Goal: Task Accomplishment & Management: Complete application form

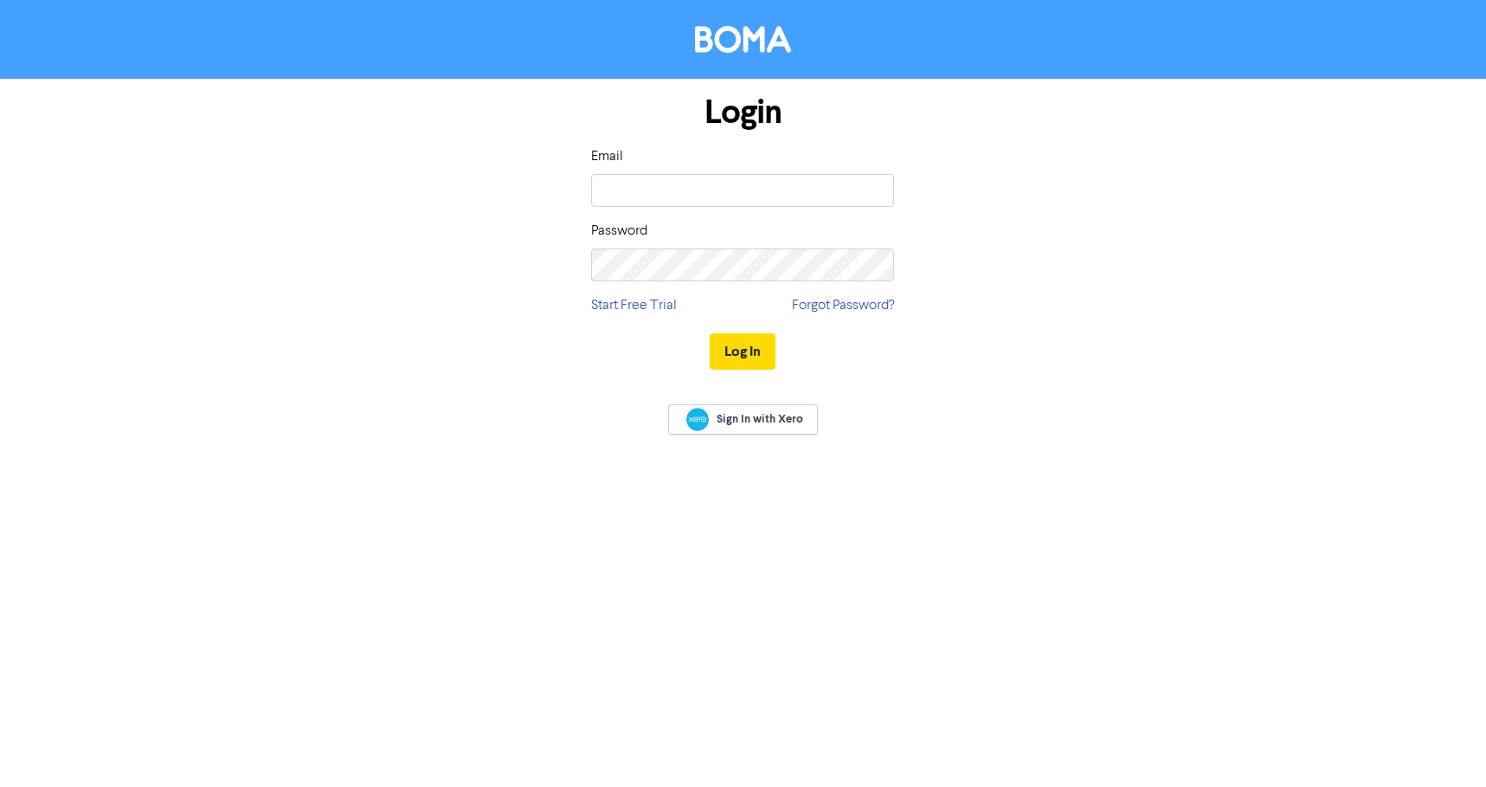
type input "intern@locks.co.nz"
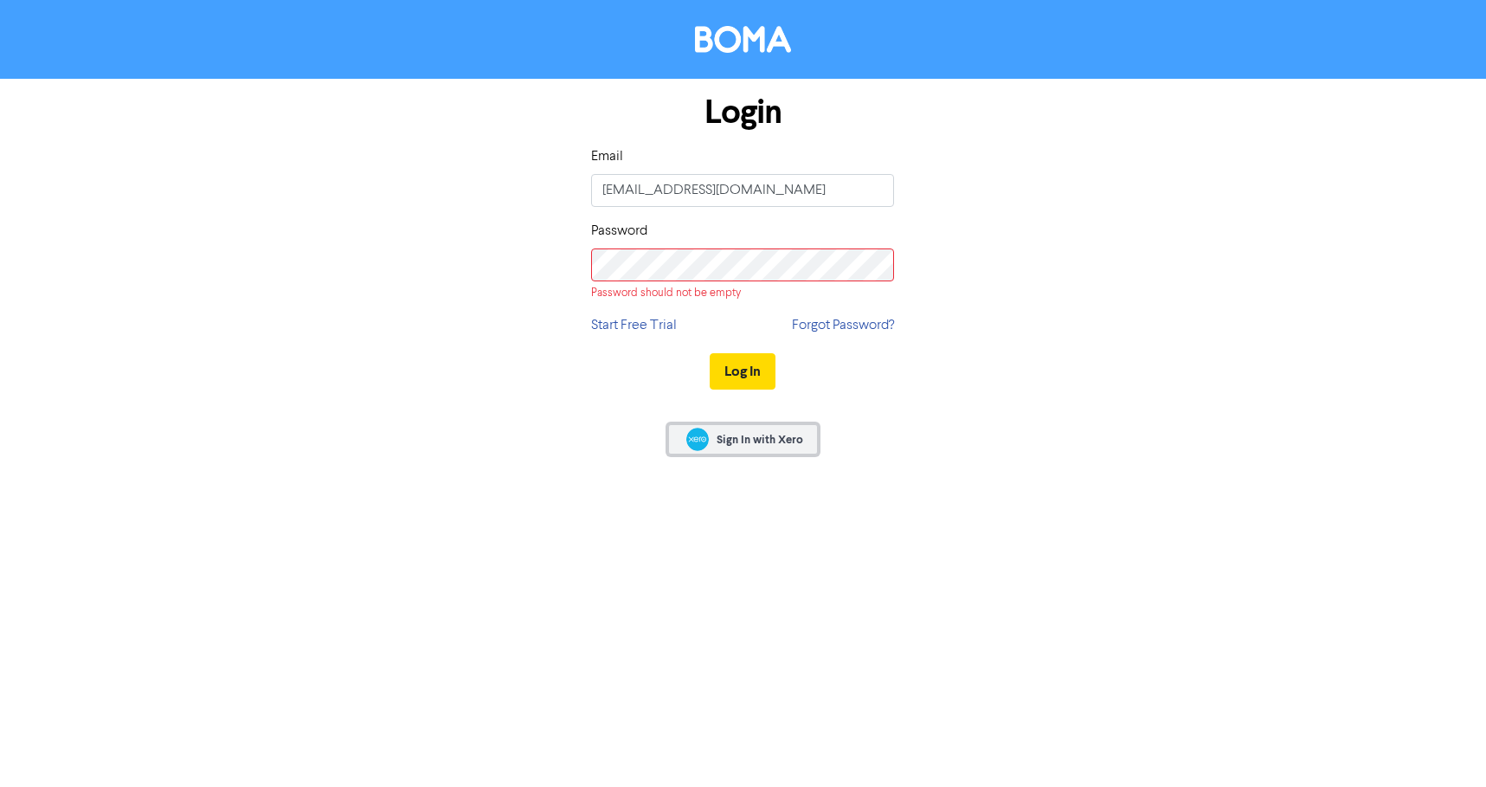
click at [751, 428] on link "Sign In with Xero" at bounding box center [742, 439] width 149 height 30
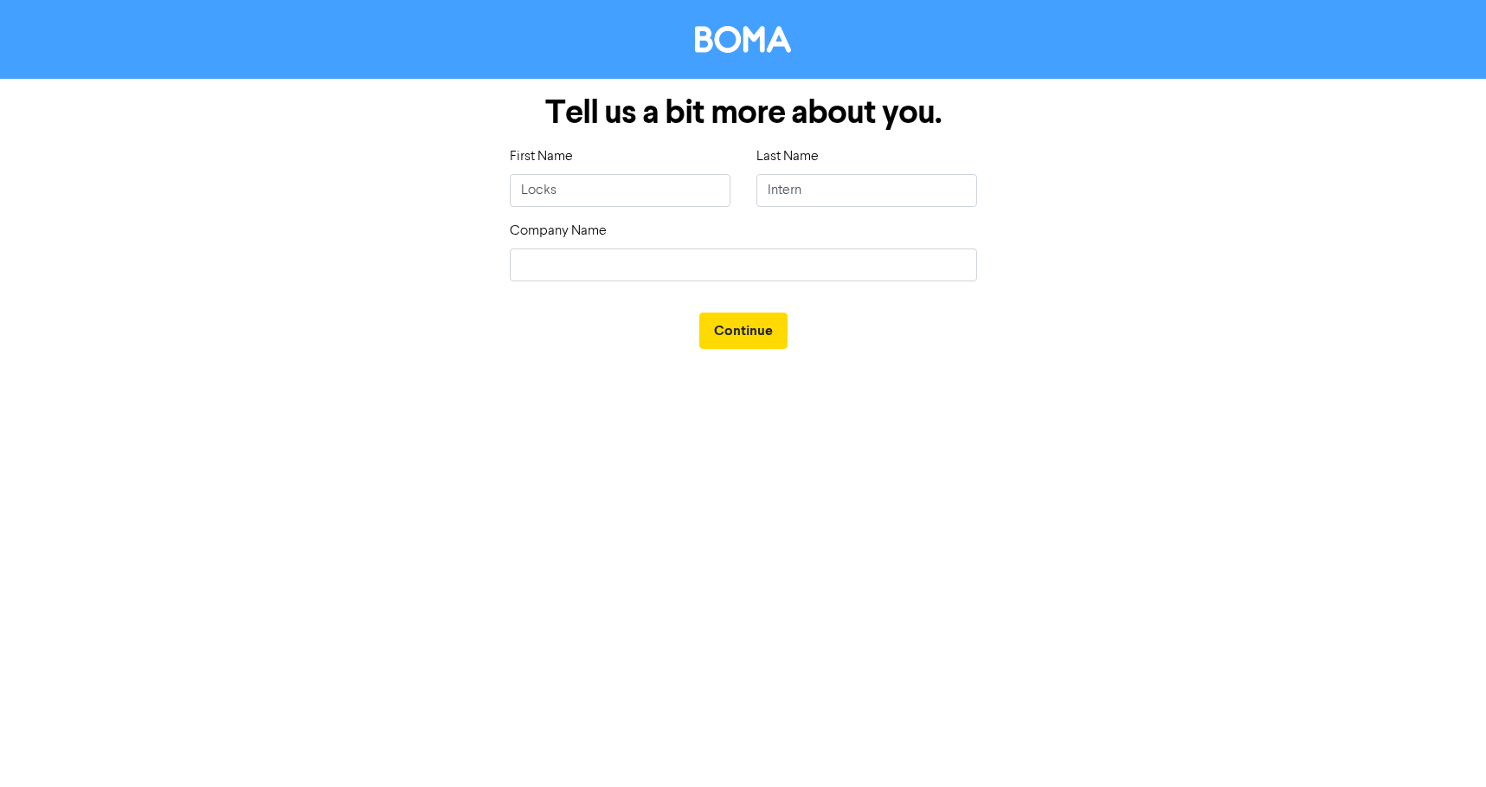
click at [574, 213] on div "First Name Locks" at bounding box center [620, 183] width 247 height 74
click at [577, 198] on input "Locks" at bounding box center [620, 190] width 221 height 33
click at [630, 193] on input "Locks" at bounding box center [620, 190] width 221 height 33
click at [1054, 312] on div "Tell us a bit more about you. First Name Locks Last Name Intern Company Name Co…" at bounding box center [743, 222] width 987 height 287
click at [832, 266] on input "text" at bounding box center [743, 264] width 467 height 33
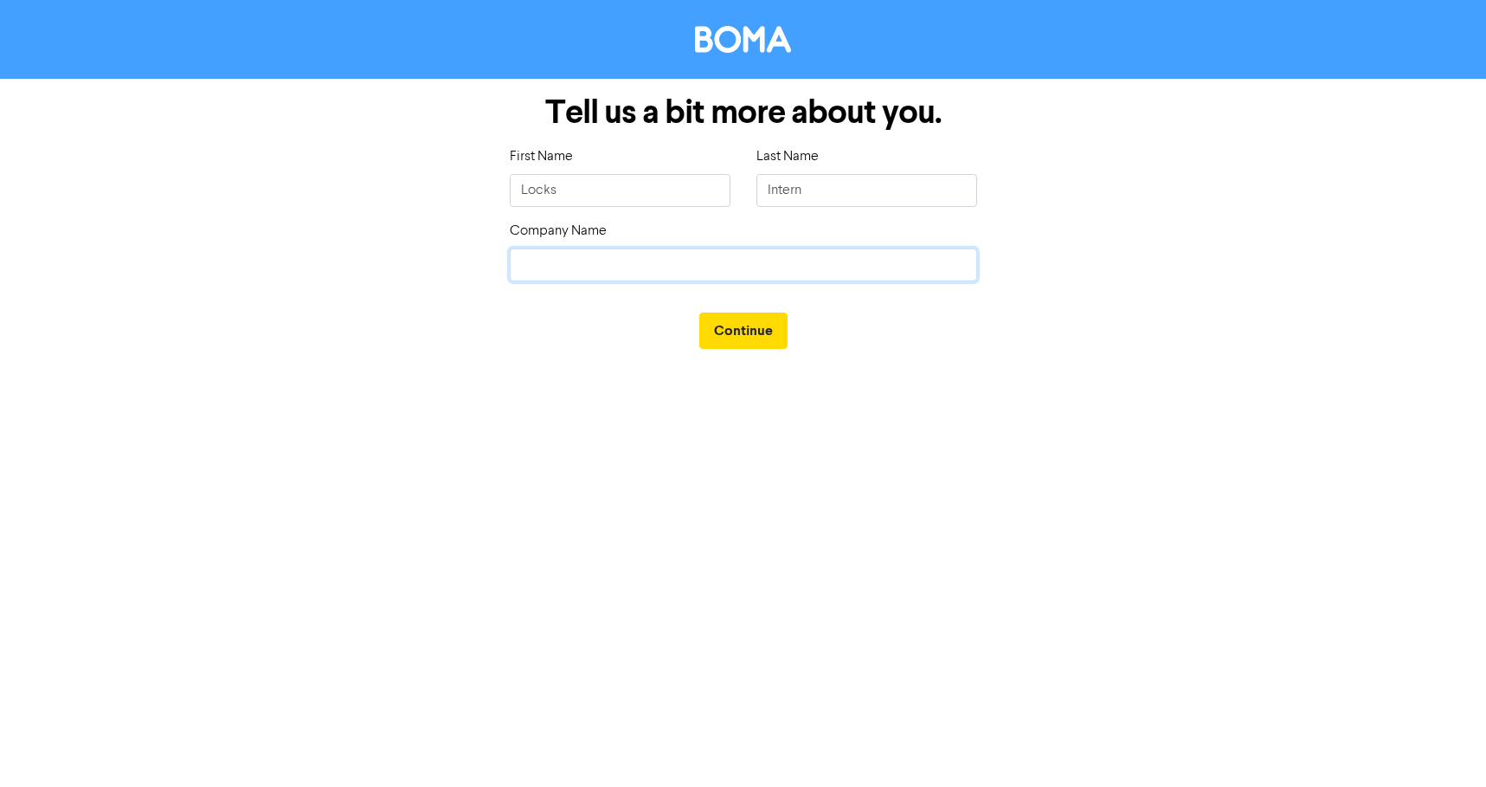
click at [832, 275] on input "text" at bounding box center [743, 264] width 467 height 33
type input "Lock and Partners Ltd"
click at [744, 328] on button "Continue" at bounding box center [743, 330] width 88 height 36
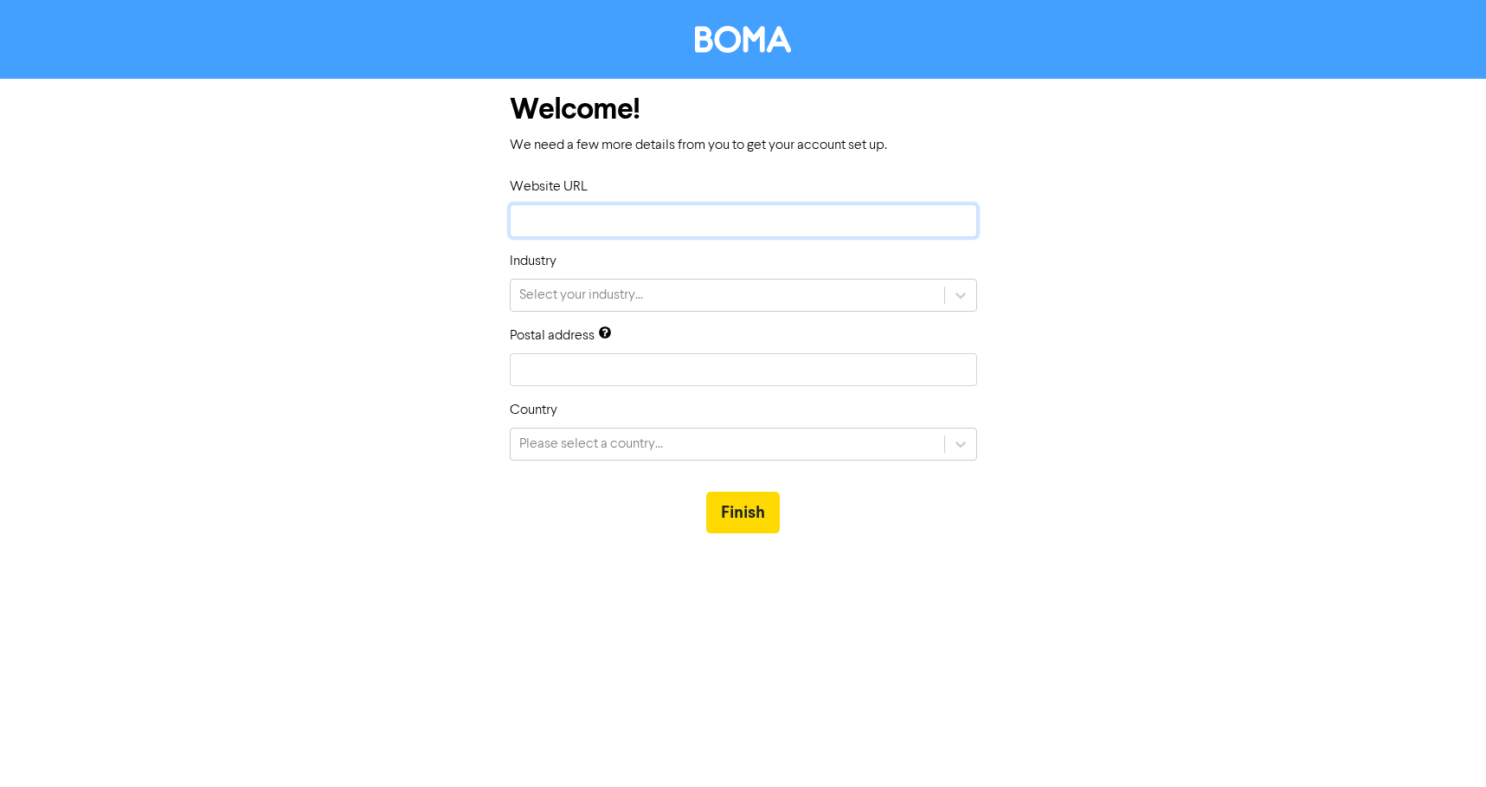
click at [626, 226] on input "text" at bounding box center [743, 220] width 467 height 33
click at [879, 231] on input "text" at bounding box center [743, 220] width 467 height 33
click at [734, 529] on button "Finish" at bounding box center [743, 513] width 74 height 42
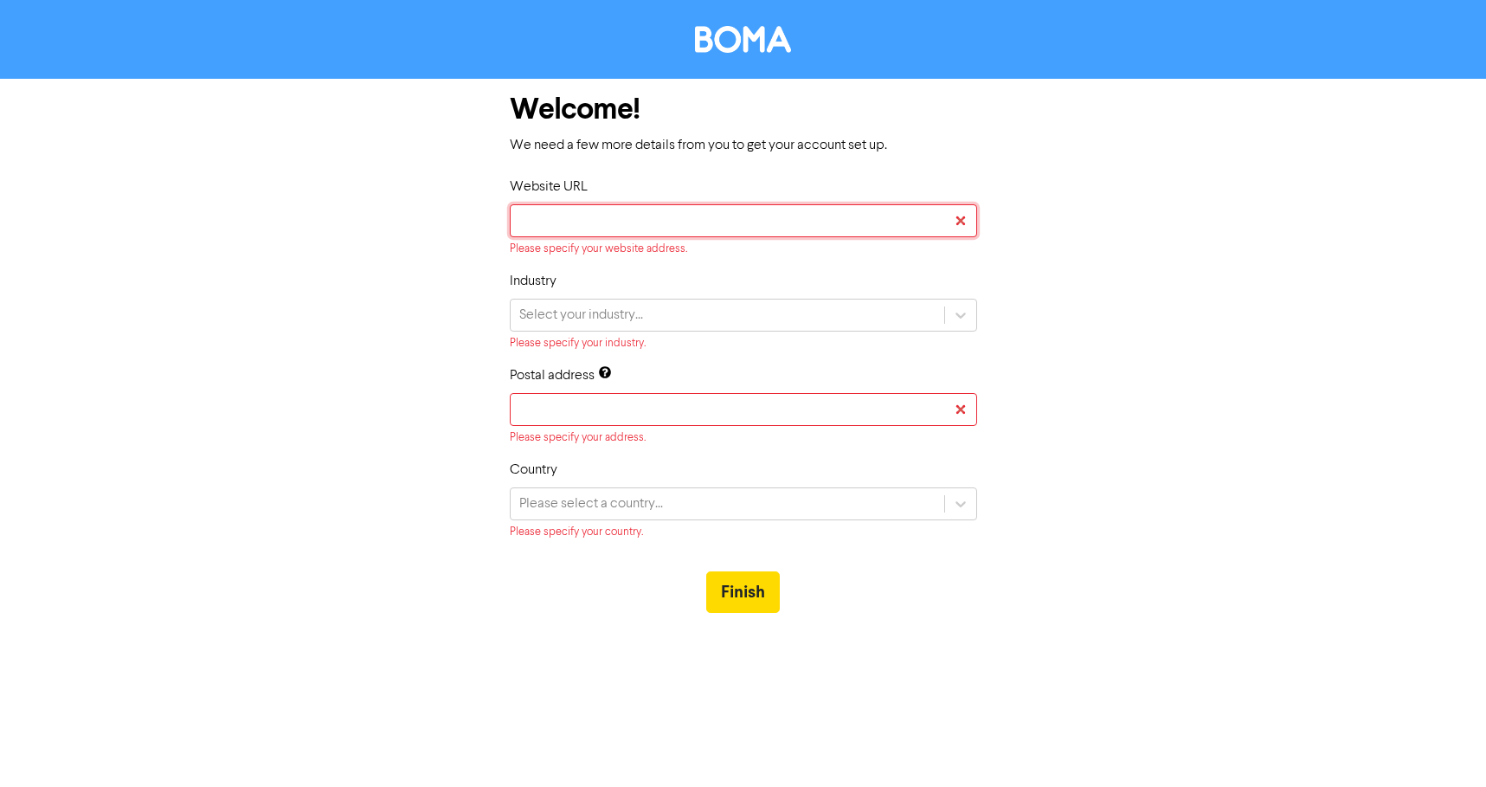
click at [969, 227] on input "text" at bounding box center [743, 220] width 467 height 33
click at [941, 219] on input "text" at bounding box center [743, 220] width 467 height 33
click at [758, 65] on div at bounding box center [743, 39] width 1486 height 79
drag, startPoint x: 736, startPoint y: 22, endPoint x: 736, endPoint y: 73, distance: 51.1
click at [736, 28] on div at bounding box center [743, 39] width 1486 height 79
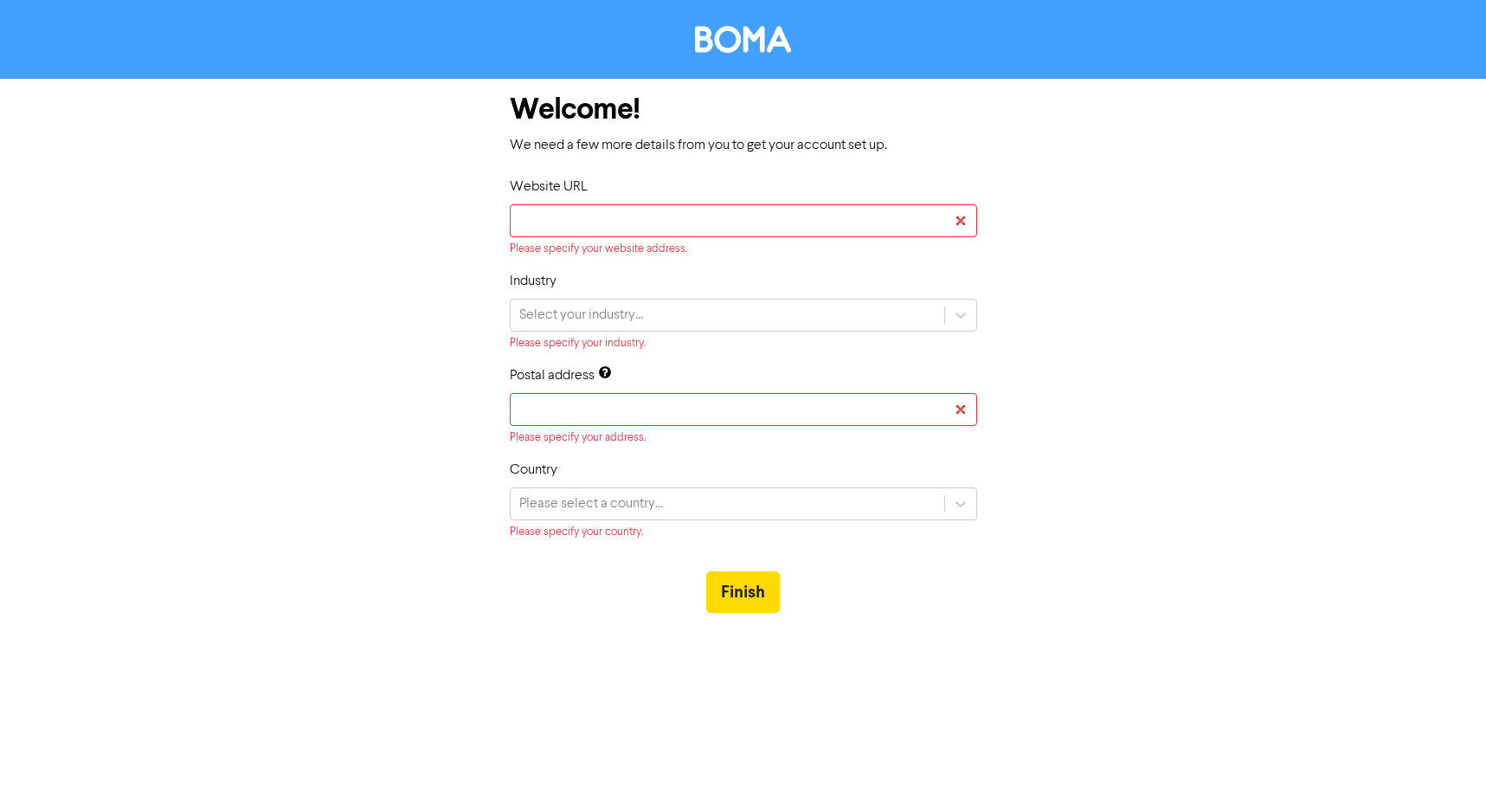
click at [737, 55] on div at bounding box center [743, 39] width 1486 height 79
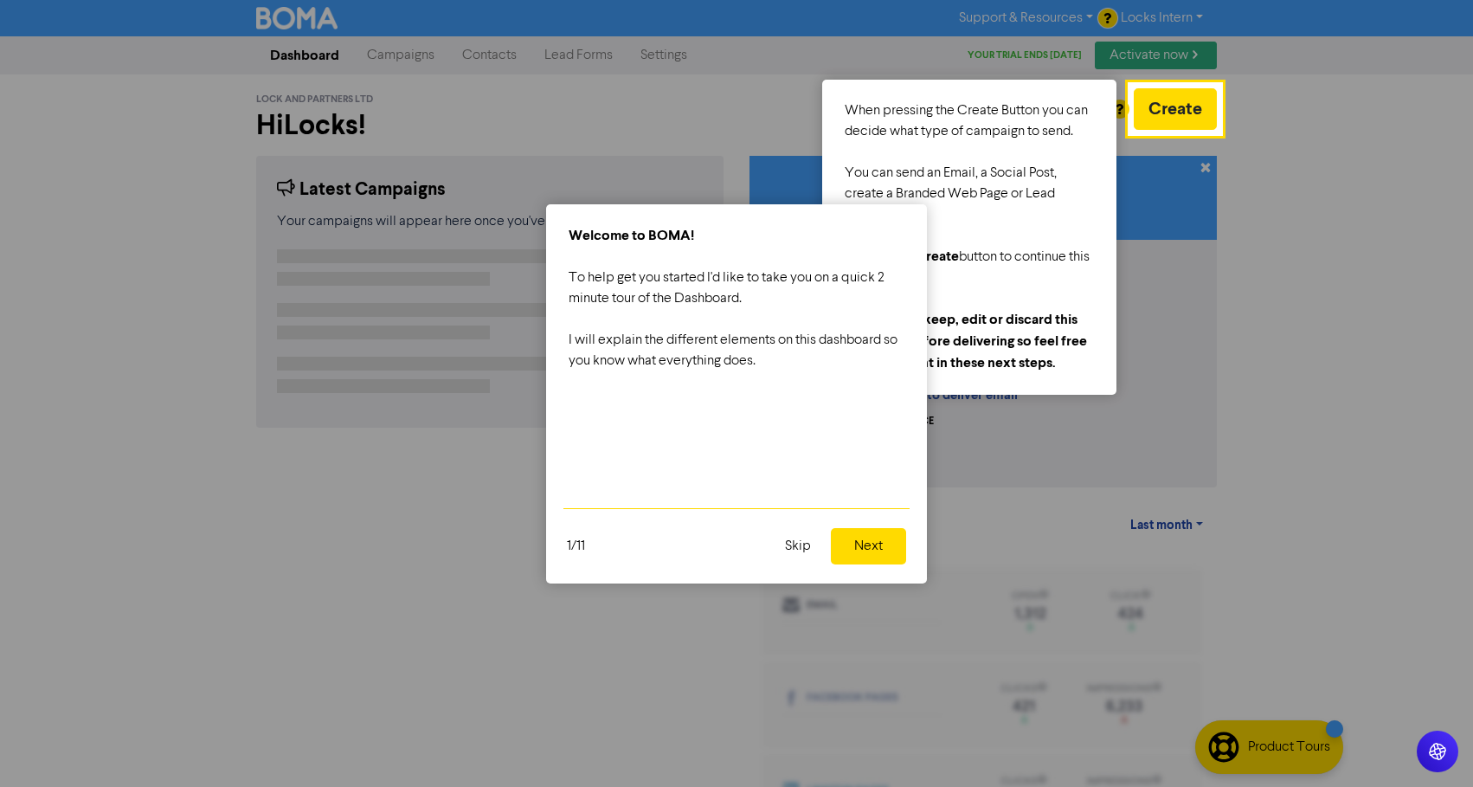
click at [802, 553] on button "Skip" at bounding box center [798, 546] width 47 height 36
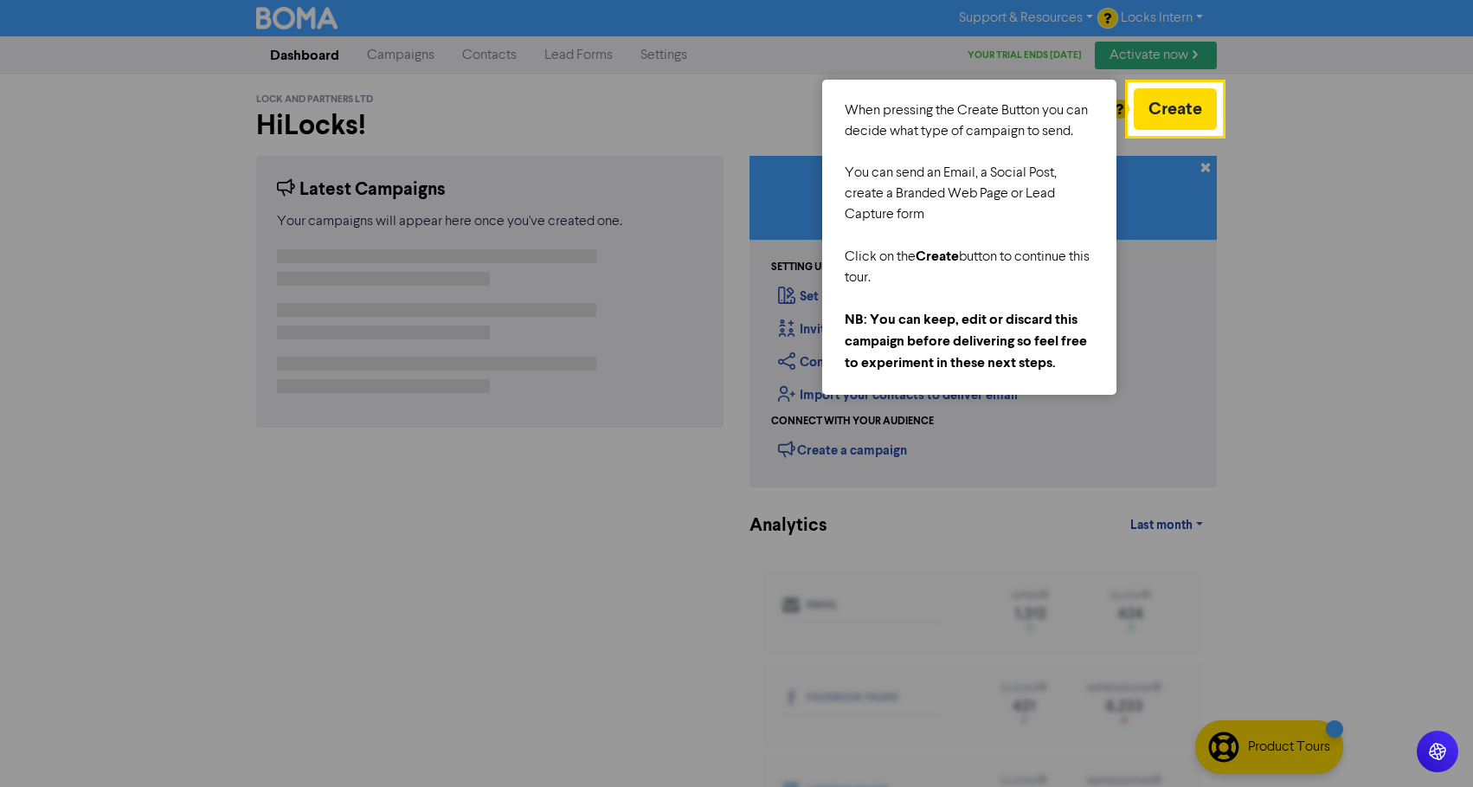
click at [1357, 235] on div at bounding box center [1347, 441] width 252 height 883
drag, startPoint x: 871, startPoint y: 312, endPoint x: 1079, endPoint y: 321, distance: 207.9
click at [1006, 375] on div "When pressing the Create Button you can decide what type of campaign to send. Y…" at bounding box center [969, 237] width 294 height 315
click at [1175, 106] on button "Create" at bounding box center [1175, 109] width 83 height 42
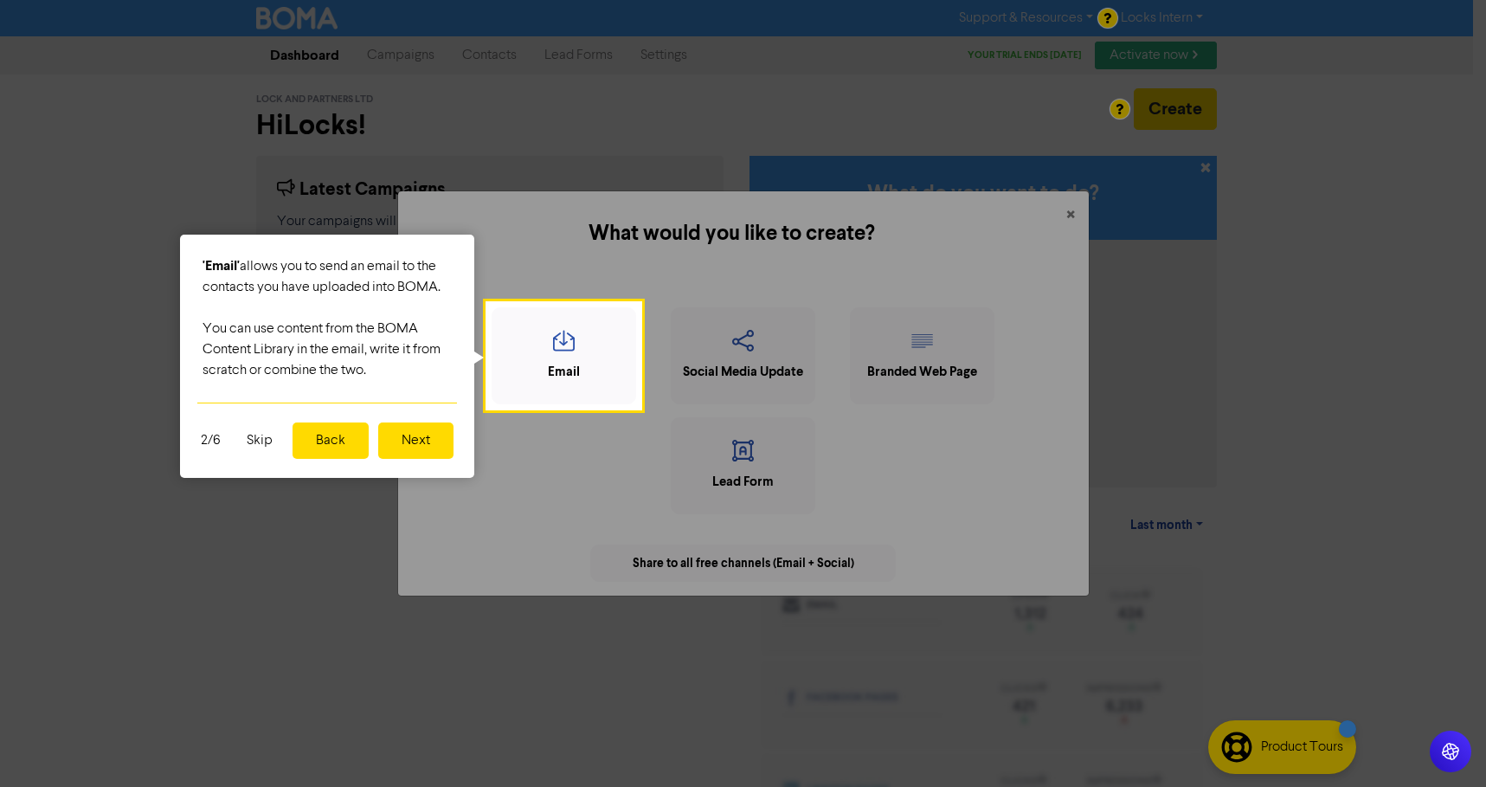
click at [351, 457] on button "Back" at bounding box center [331, 440] width 76 height 36
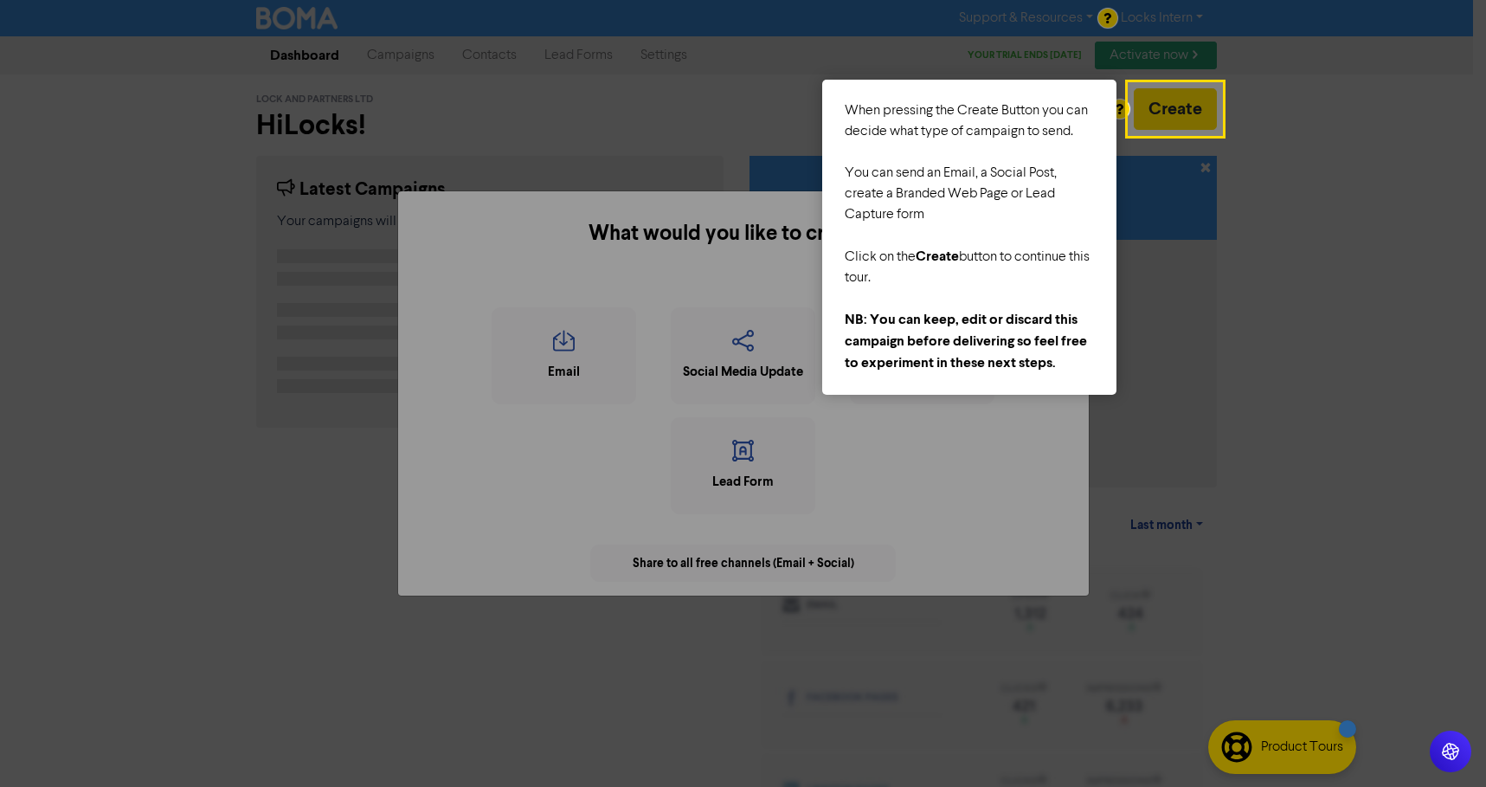
click at [351, 457] on div at bounding box center [565, 441] width 1130 height 883
click at [1185, 107] on div "What would you like to create? × Email Social Media Update Branded Web Page Lea…" at bounding box center [743, 393] width 1486 height 787
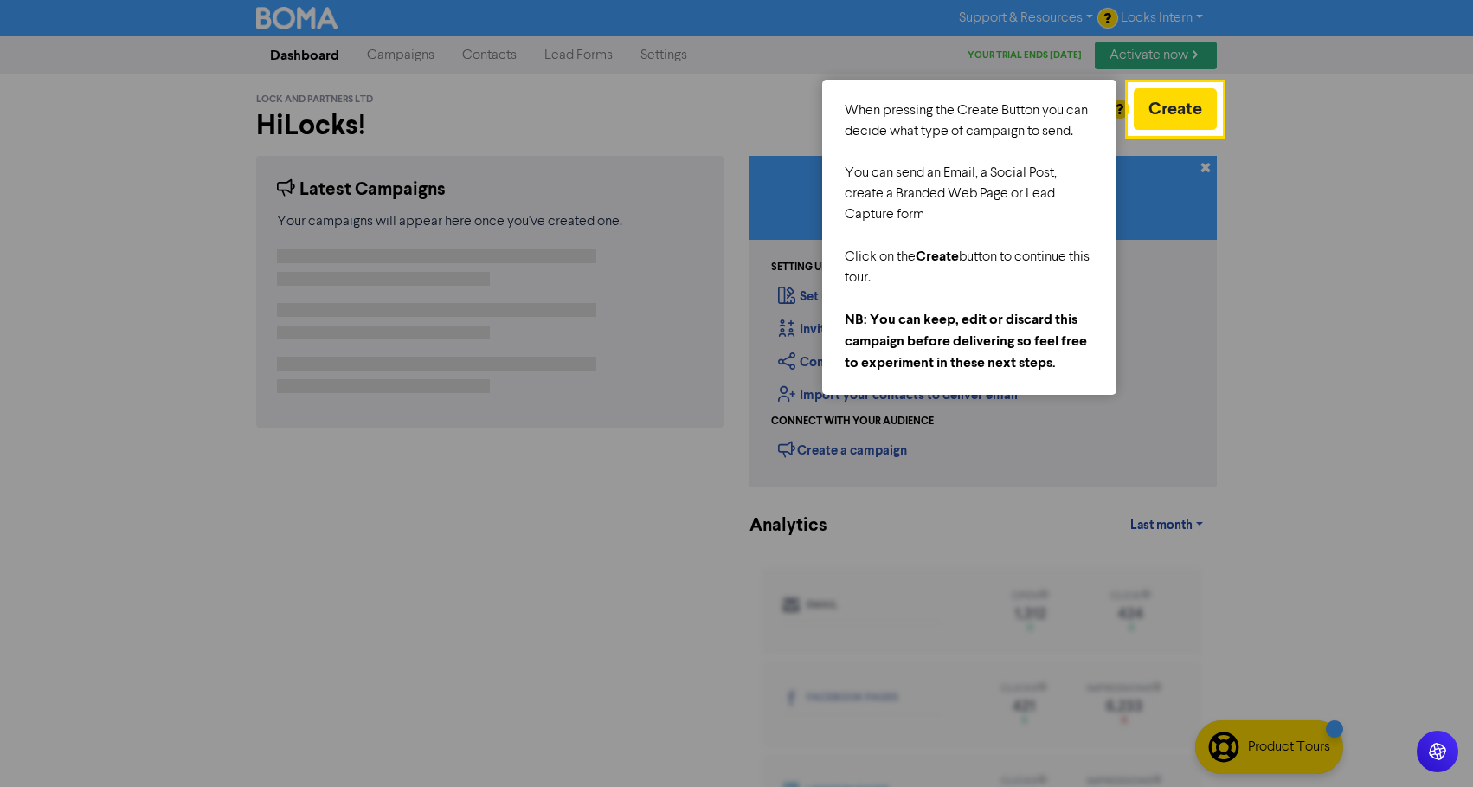
click at [989, 357] on span "NB: You can keep, edit or discard this campaign before delivering so feel free …" at bounding box center [966, 341] width 242 height 61
click at [1204, 98] on button "Create" at bounding box center [1175, 109] width 83 height 42
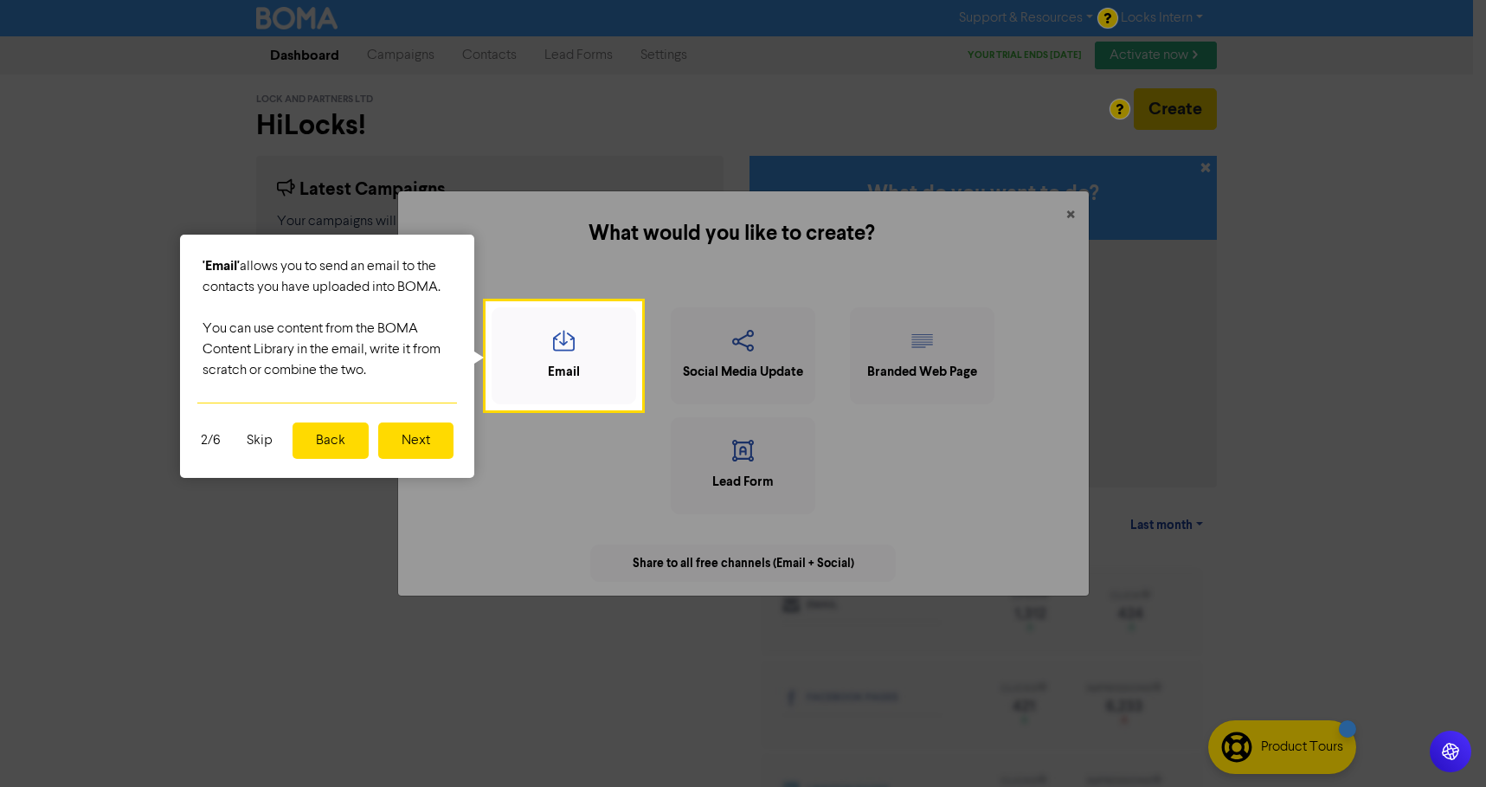
click at [259, 446] on button "Skip" at bounding box center [259, 440] width 47 height 36
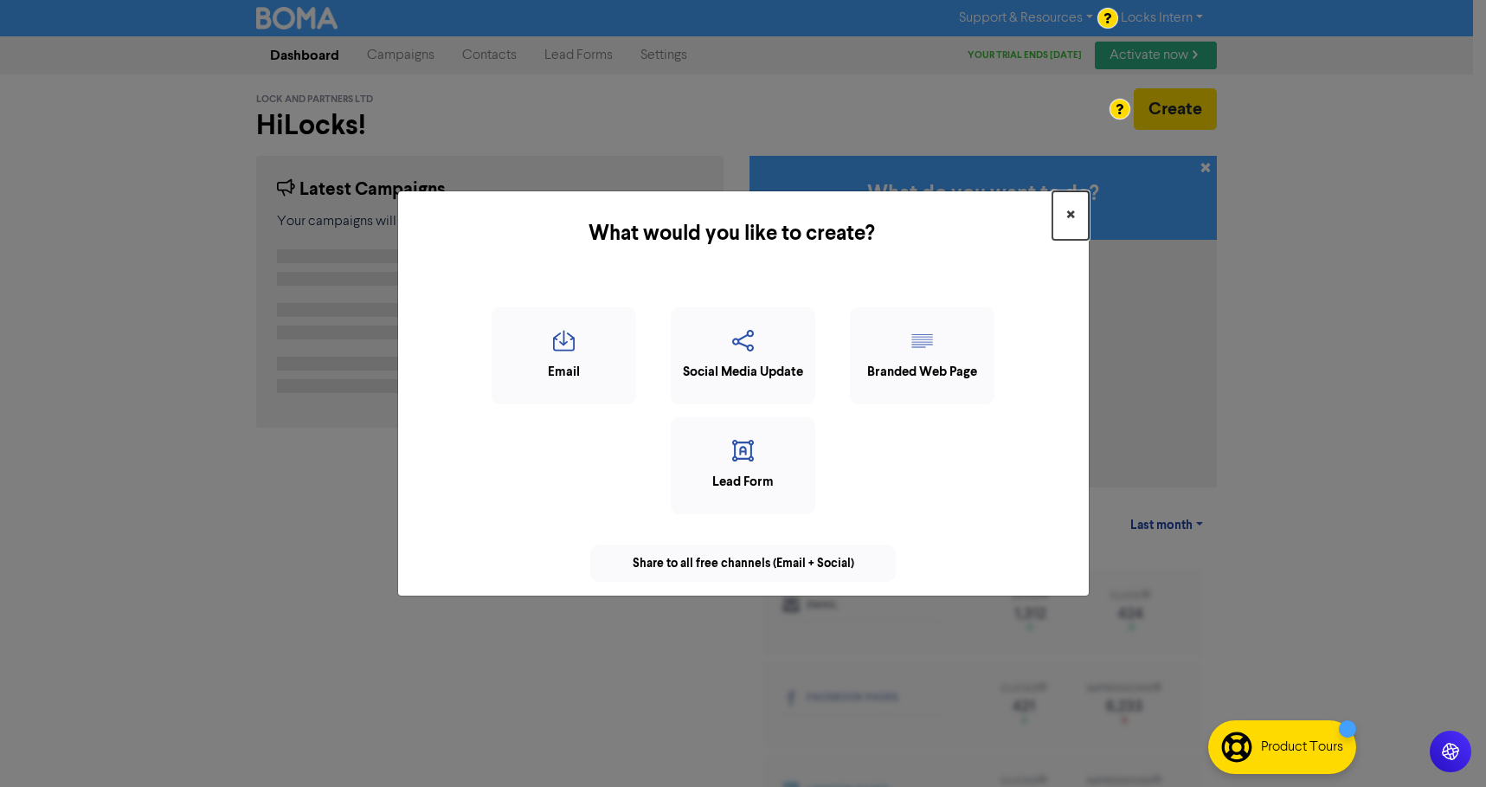
click at [1072, 213] on span "×" at bounding box center [1070, 216] width 9 height 26
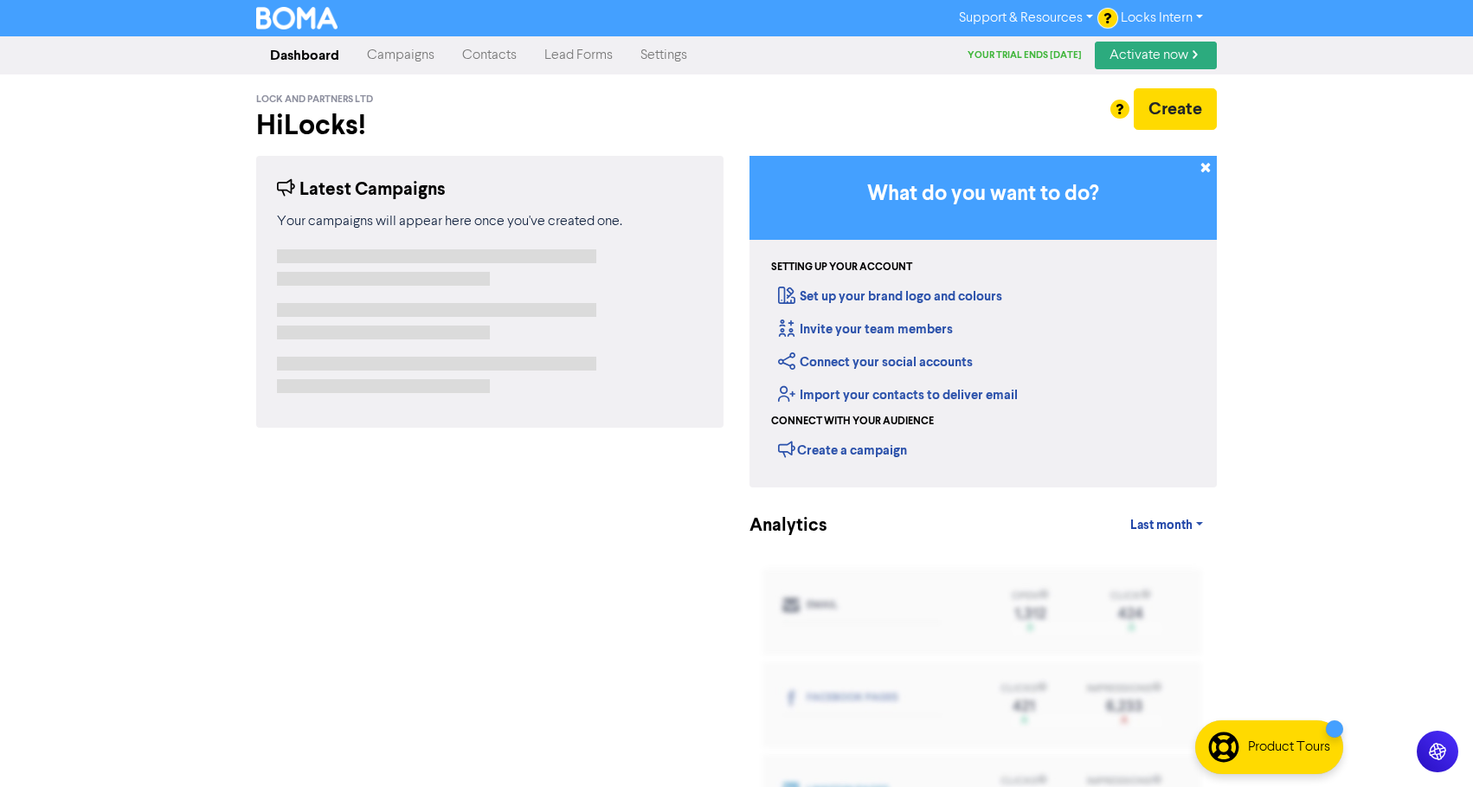
click at [386, 55] on link "Campaigns" at bounding box center [400, 55] width 95 height 35
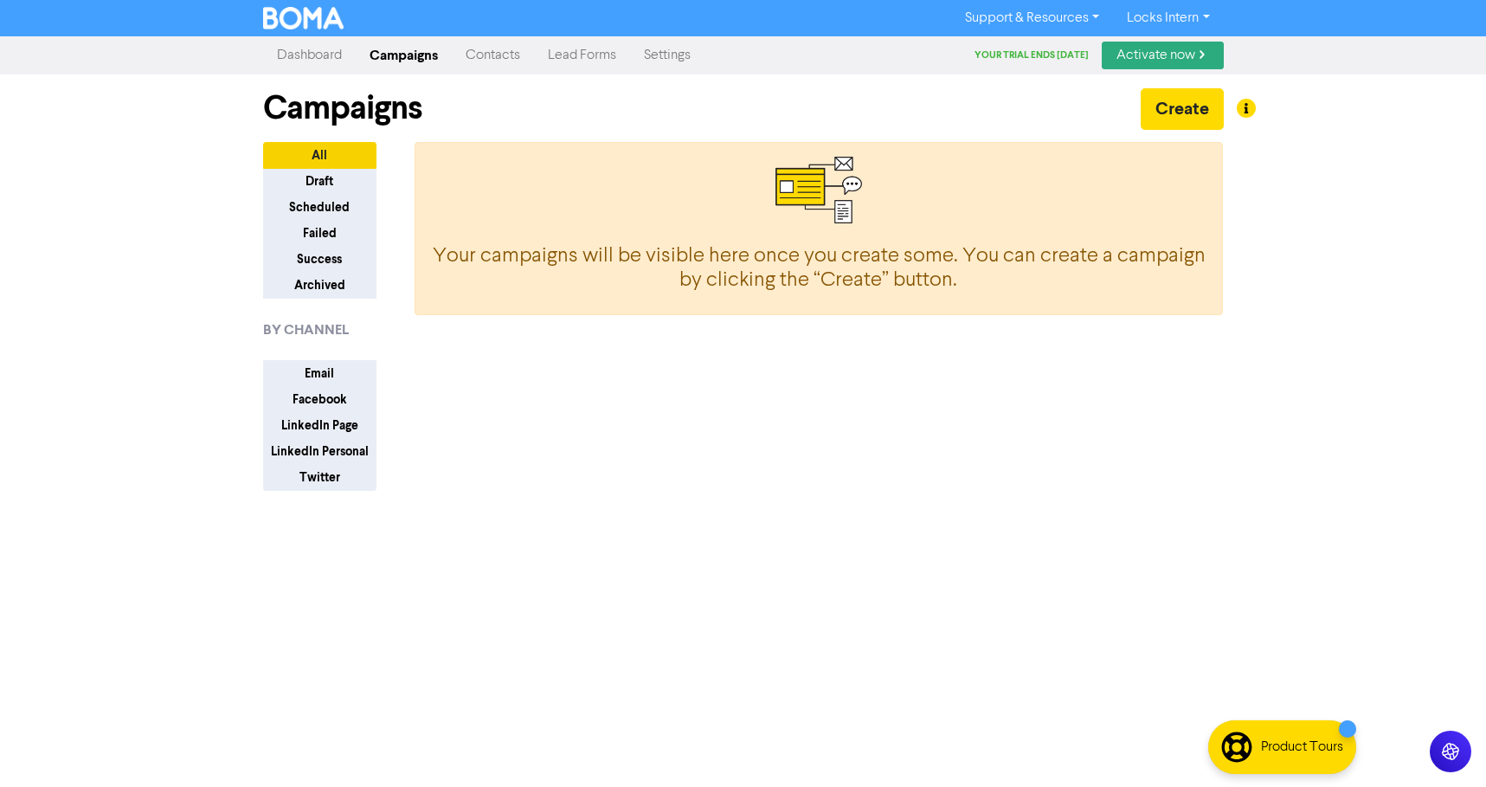
click at [1198, 23] on div at bounding box center [743, 393] width 1486 height 787
click at [1194, 10] on link "Locks Intern" at bounding box center [1168, 18] width 110 height 28
click at [1193, 56] on button "Log Out" at bounding box center [1182, 52] width 137 height 21
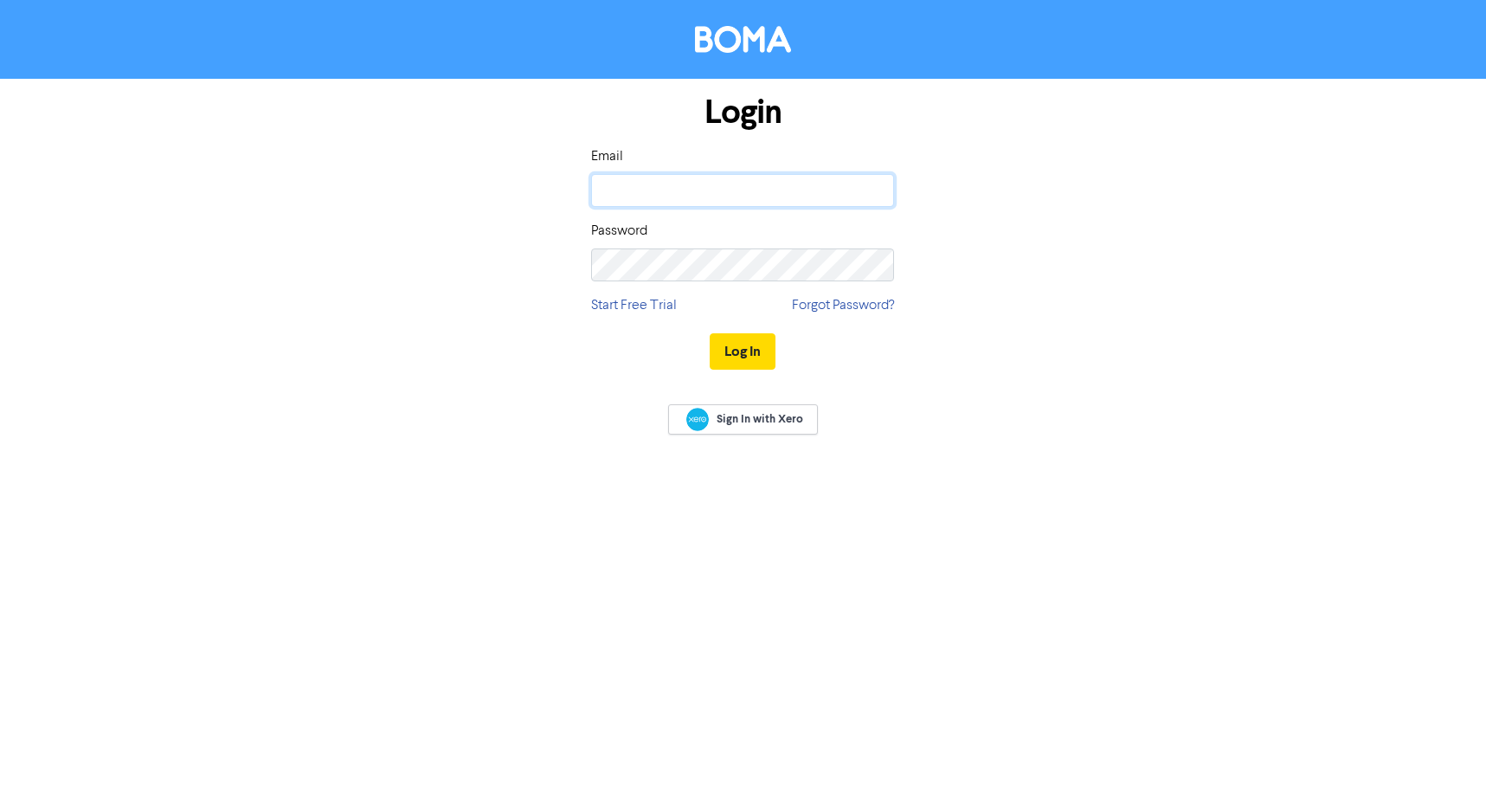
click at [691, 197] on input "email" at bounding box center [742, 190] width 303 height 33
type input "[EMAIL_ADDRESS][DOMAIN_NAME]"
click at [710, 333] on button "Log In" at bounding box center [743, 351] width 66 height 36
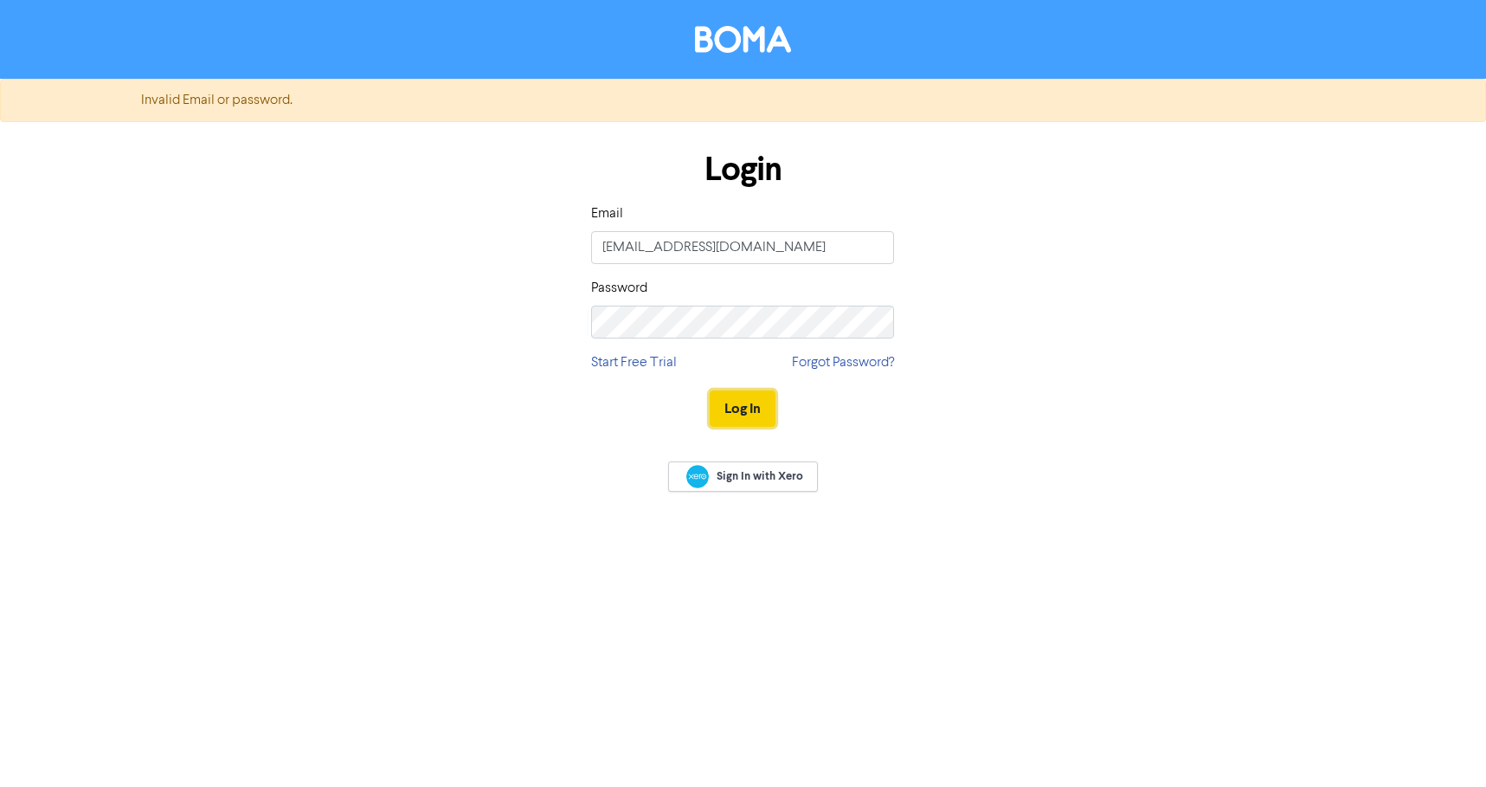
click at [735, 408] on button "Log In" at bounding box center [743, 408] width 66 height 36
click at [735, 409] on button "Log In" at bounding box center [743, 408] width 66 height 36
click at [730, 253] on input "[EMAIL_ADDRESS][DOMAIN_NAME]" at bounding box center [742, 247] width 303 height 33
click at [552, 310] on div "Login Email [EMAIL_ADDRESS][DOMAIN_NAME] Password Start Free Trial Forgot Passw…" at bounding box center [743, 290] width 987 height 308
click at [710, 390] on button "Log In" at bounding box center [743, 408] width 66 height 36
